Goal: Task Accomplishment & Management: Complete application form

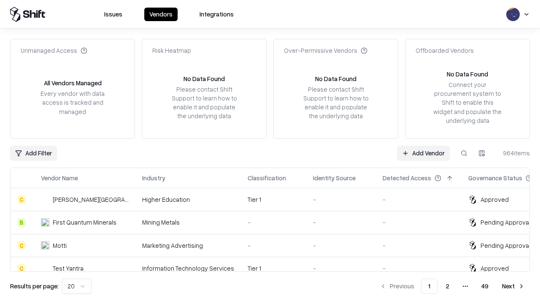
click at [423, 153] on link "Add Vendor" at bounding box center [423, 152] width 53 height 15
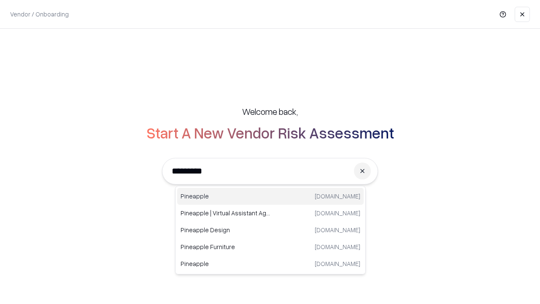
click at [270, 196] on div "Pineapple [DOMAIN_NAME]" at bounding box center [270, 196] width 186 height 17
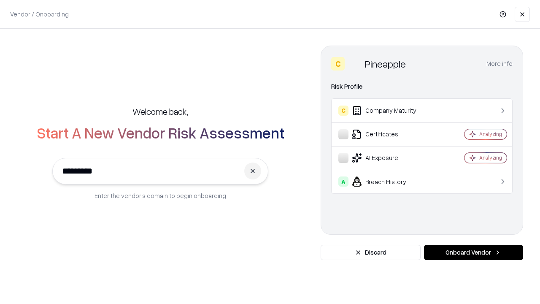
type input "*********"
click at [473, 252] on button "Onboard Vendor" at bounding box center [473, 252] width 99 height 15
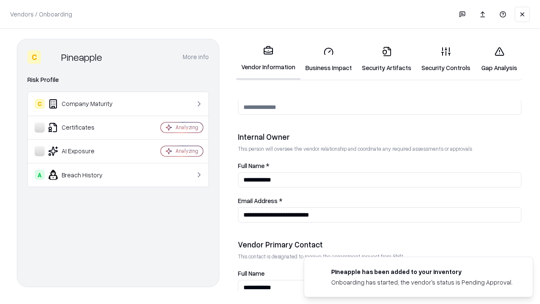
scroll to position [437, 0]
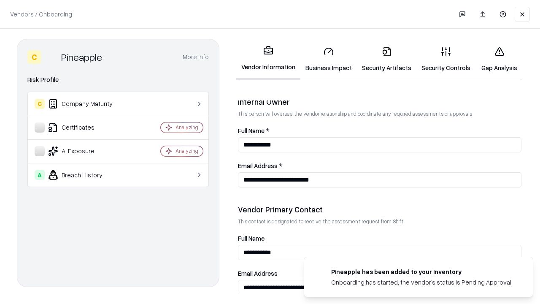
click at [328, 59] on link "Business Impact" at bounding box center [328, 59] width 56 height 39
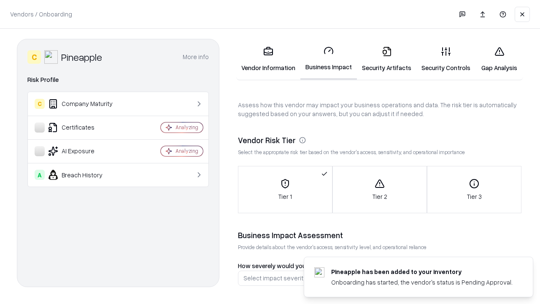
click at [386, 59] on link "Security Artifacts" at bounding box center [386, 59] width 59 height 39
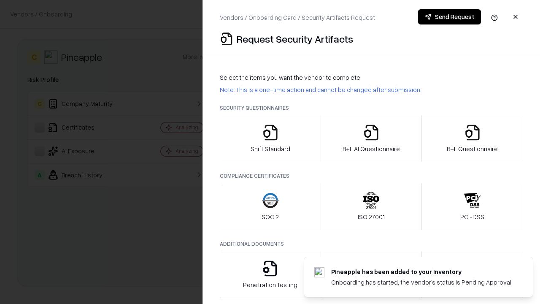
click at [270, 138] on icon "button" at bounding box center [270, 132] width 17 height 17
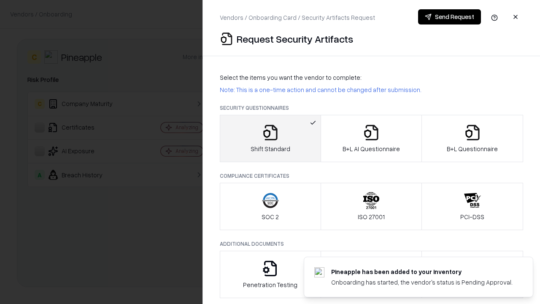
click at [449, 17] on button "Send Request" at bounding box center [449, 16] width 63 height 15
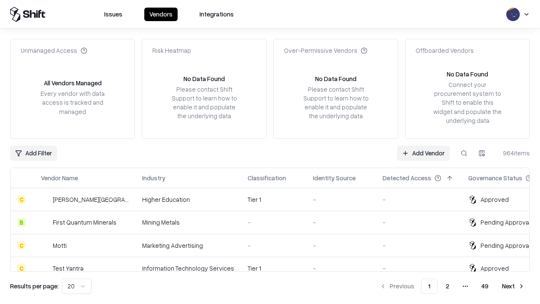
click at [464, 153] on button at bounding box center [463, 152] width 15 height 15
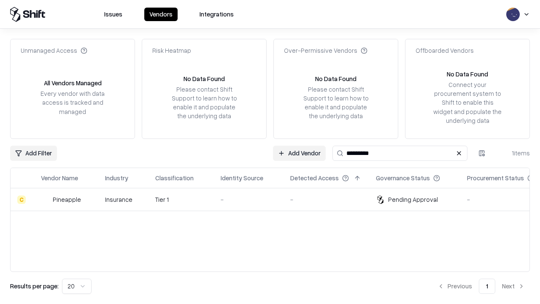
type input "*********"
click at [275, 199] on div "-" at bounding box center [248, 199] width 56 height 9
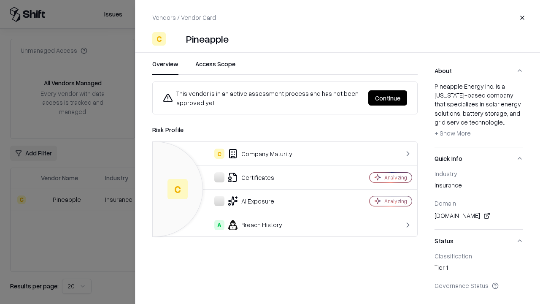
click at [387, 98] on button "Continue" at bounding box center [387, 97] width 39 height 15
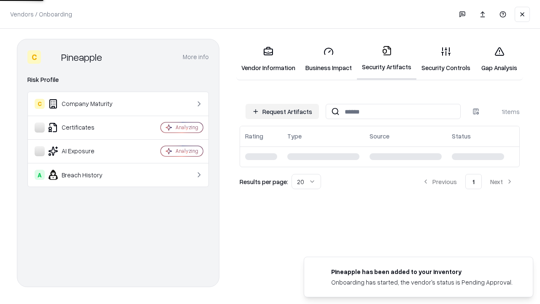
click at [446, 59] on link "Security Controls" at bounding box center [445, 59] width 59 height 39
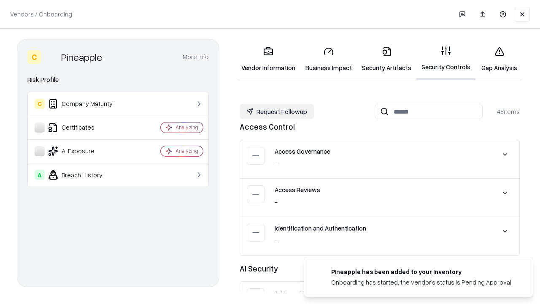
click at [277, 111] on button "Request Followup" at bounding box center [276, 111] width 74 height 15
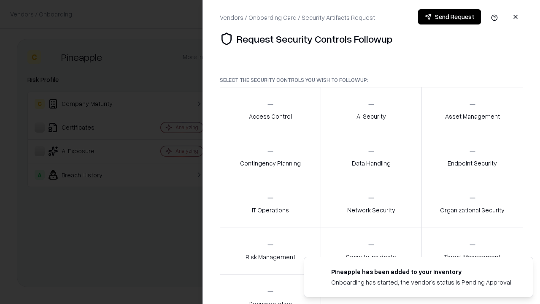
click at [270, 110] on div "Access Control" at bounding box center [270, 110] width 43 height 21
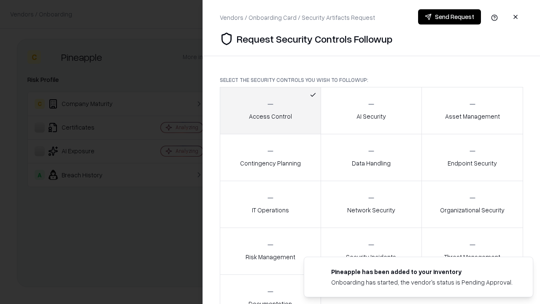
click at [449, 17] on button "Send Request" at bounding box center [449, 16] width 63 height 15
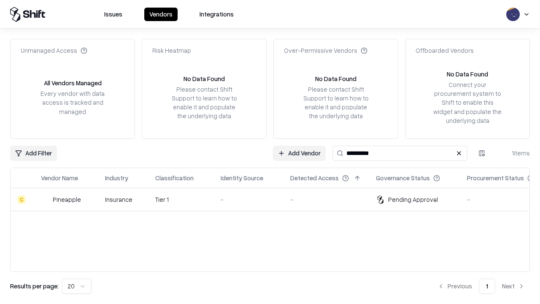
type input "*********"
click at [275, 199] on div "-" at bounding box center [248, 199] width 56 height 9
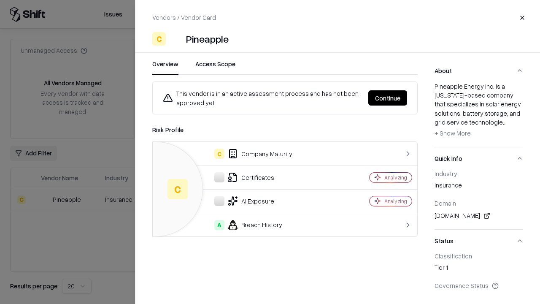
click at [387, 98] on button "Continue" at bounding box center [387, 97] width 39 height 15
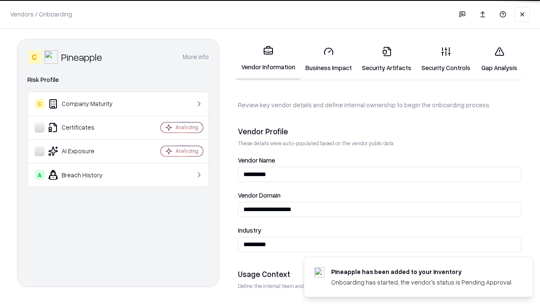
click at [499, 59] on link "Gap Analysis" at bounding box center [499, 59] width 48 height 39
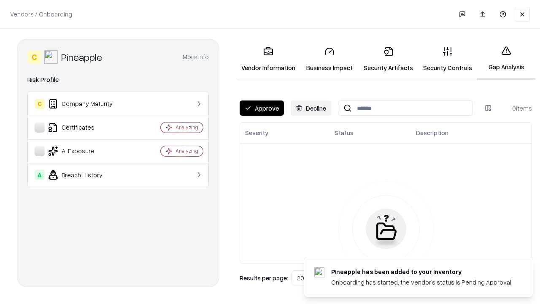
click at [261, 108] on button "Approve" at bounding box center [261, 107] width 44 height 15
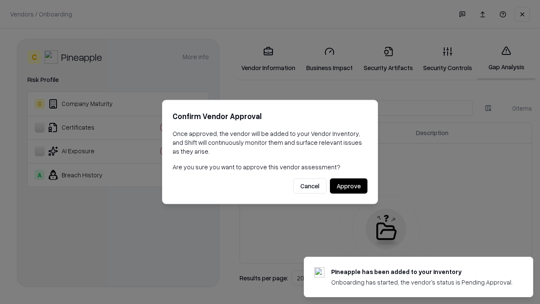
click at [348, 185] on button "Approve" at bounding box center [349, 185] width 38 height 15
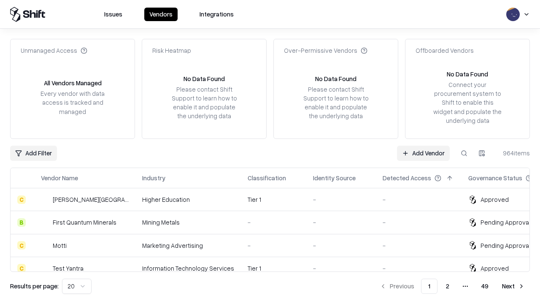
type input "*********"
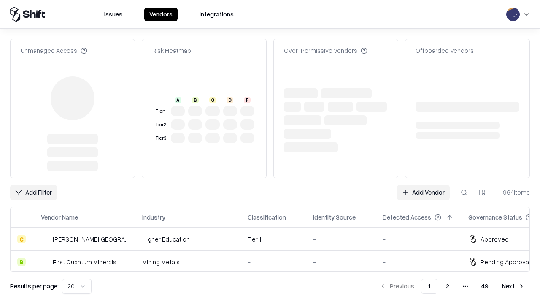
click at [423, 185] on link "Add Vendor" at bounding box center [423, 192] width 53 height 15
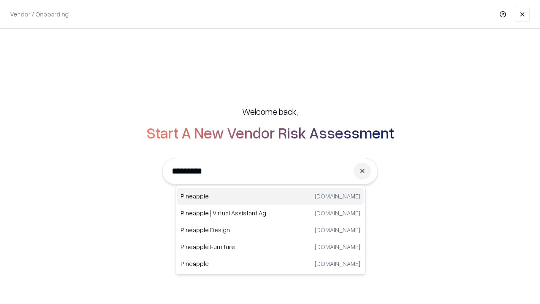
click at [270, 196] on div "Pineapple [DOMAIN_NAME]" at bounding box center [270, 196] width 186 height 17
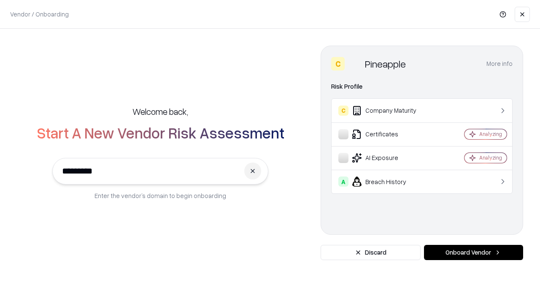
type input "*********"
click at [473, 252] on button "Onboard Vendor" at bounding box center [473, 252] width 99 height 15
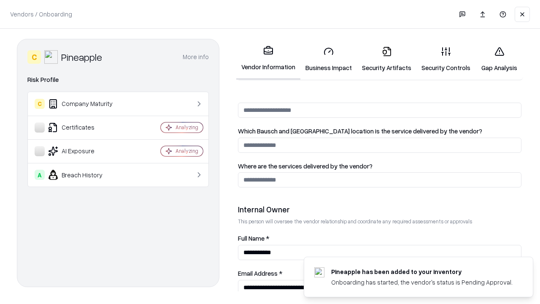
scroll to position [437, 0]
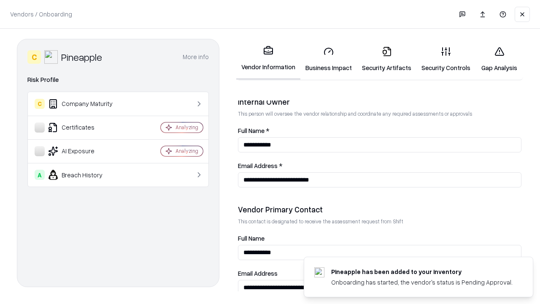
click at [499, 59] on link "Gap Analysis" at bounding box center [499, 59] width 48 height 39
